Goal: Communication & Community: Answer question/provide support

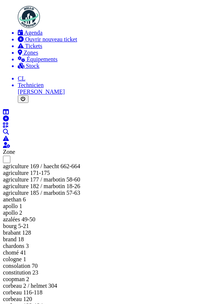
scroll to position [24, 0]
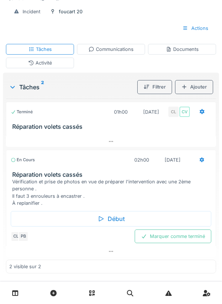
scroll to position [100, 0]
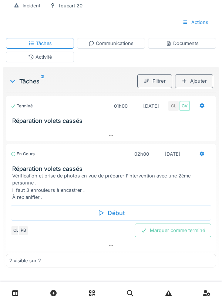
click at [109, 205] on div "Début" at bounding box center [111, 213] width 200 height 16
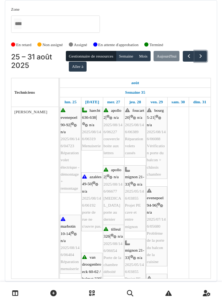
click at [197, 59] on span "button" at bounding box center [200, 56] width 6 height 6
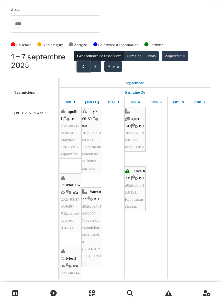
click at [80, 67] on span "button" at bounding box center [83, 67] width 6 height 6
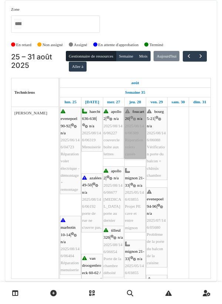
click at [134, 140] on link "foucart 20 | n/a 2025/08/146/06389 Réparation volets cassés" at bounding box center [134, 133] width 21 height 52
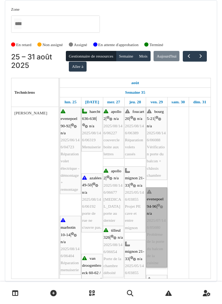
click at [0, 0] on div at bounding box center [0, 0] width 0 height 0
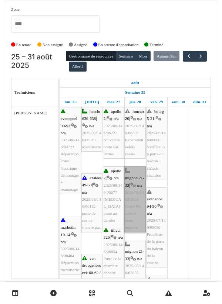
click at [132, 203] on link "mignon 21-33 | n/a 2025/05/146/03855 Projet PE cave et entre mignon" at bounding box center [134, 200] width 21 height 66
click at [134, 201] on link "mignon 21-33 | n/a 2025/05/146/03855 Projet PE cave et entre mignon" at bounding box center [134, 200] width 21 height 66
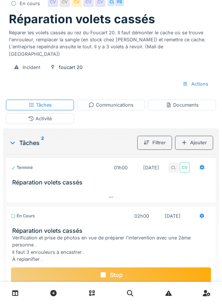
scroll to position [39, 0]
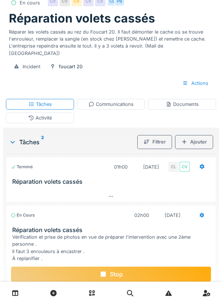
click at [109, 101] on div "Communications" at bounding box center [110, 104] width 45 height 7
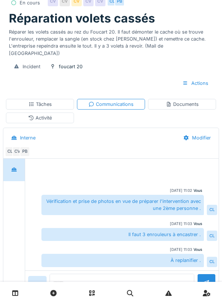
scroll to position [60, 0]
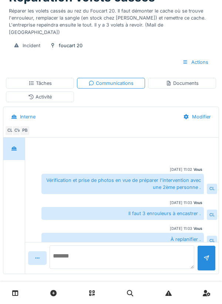
click at [88, 257] on textarea at bounding box center [122, 258] width 144 height 24
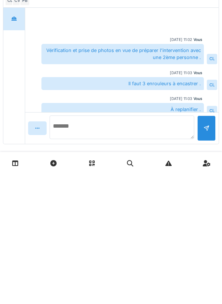
type textarea "*"
type textarea "**********"
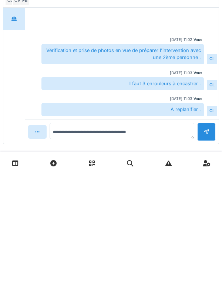
click at [211, 253] on div at bounding box center [206, 262] width 18 height 18
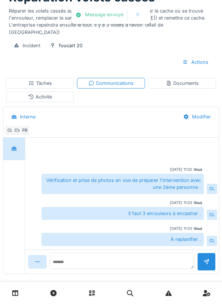
scroll to position [25, 0]
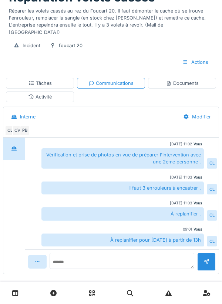
click at [39, 80] on div "Tâches" at bounding box center [39, 83] width 23 height 7
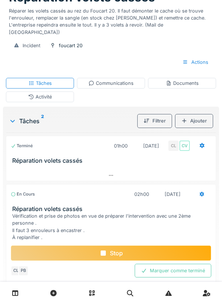
click at [129, 246] on div "Stop" at bounding box center [111, 254] width 200 height 16
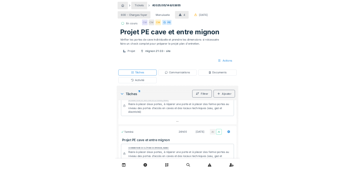
scroll to position [686, 0]
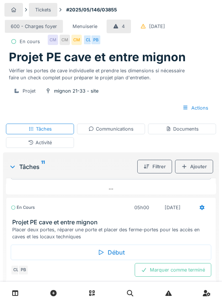
click at [114, 171] on div "Début" at bounding box center [111, 253] width 200 height 16
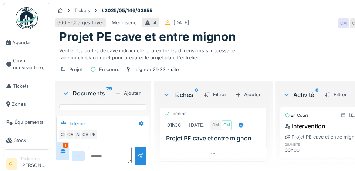
scroll to position [954, 0]
